Goal: Task Accomplishment & Management: Use online tool/utility

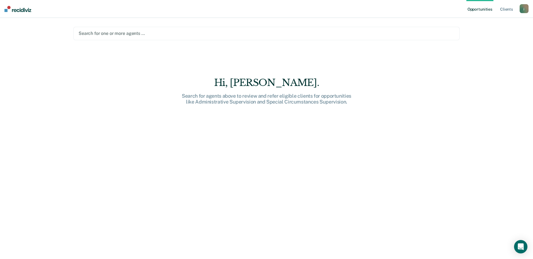
click at [107, 33] on div at bounding box center [267, 33] width 376 height 6
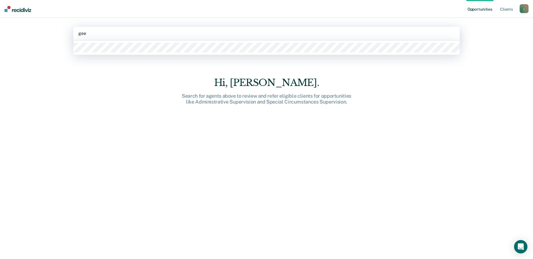
type input "[PERSON_NAME]"
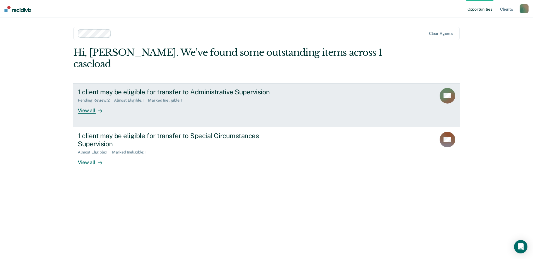
click at [108, 88] on div "1 client may be eligible for transfer to Administrative Supervision" at bounding box center [176, 92] width 196 height 8
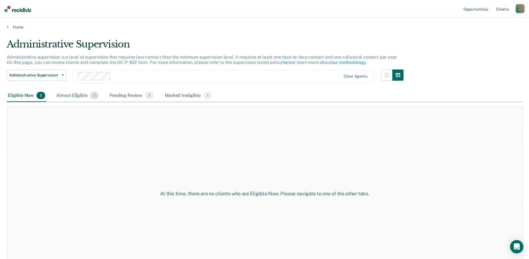
click at [77, 94] on div "Almost Eligible 1" at bounding box center [77, 96] width 44 height 12
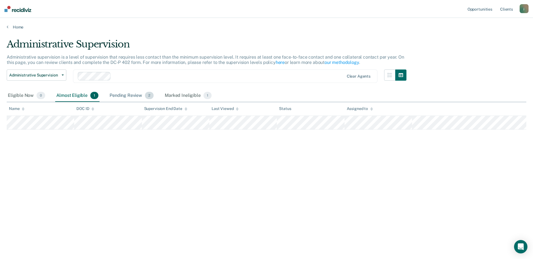
drag, startPoint x: 77, startPoint y: 94, endPoint x: 136, endPoint y: 95, distance: 58.6
click at [136, 95] on div "Pending Review 2" at bounding box center [131, 96] width 46 height 12
